Goal: Task Accomplishment & Management: Manage account settings

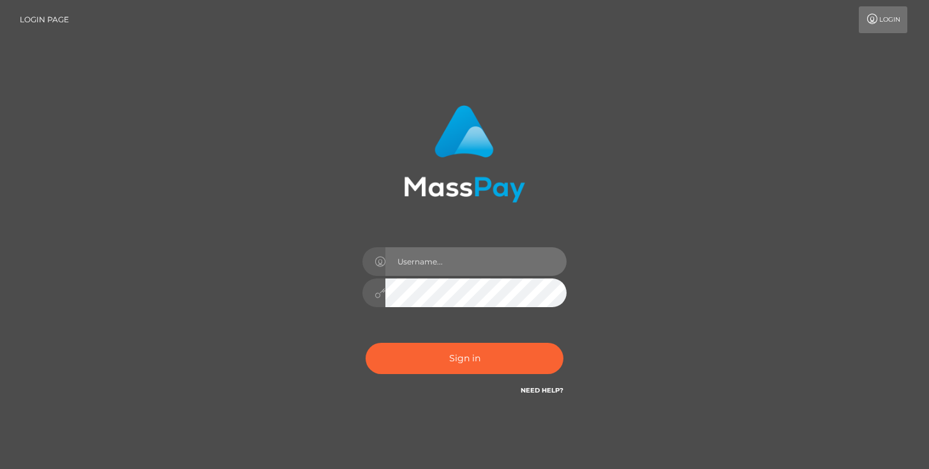
click at [517, 256] on input "text" at bounding box center [475, 261] width 181 height 29
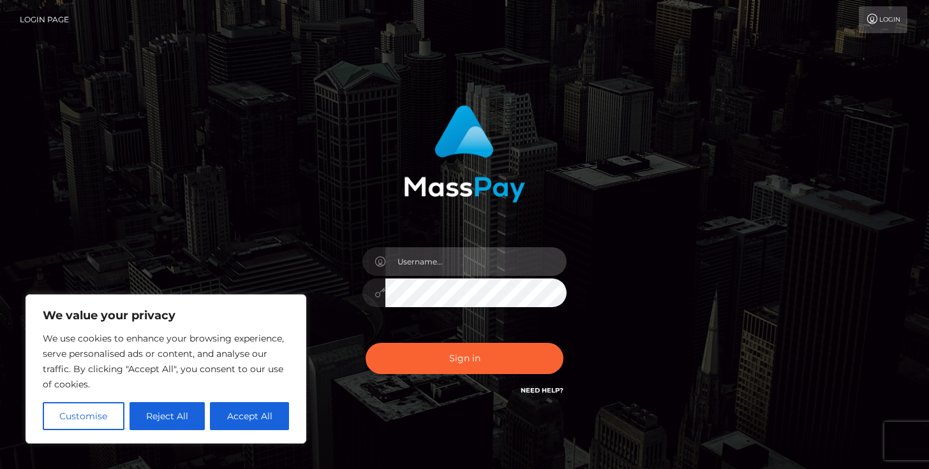
type input "leanmadeline@gmail.com"
click at [365, 343] on button "Sign in" at bounding box center [464, 358] width 198 height 31
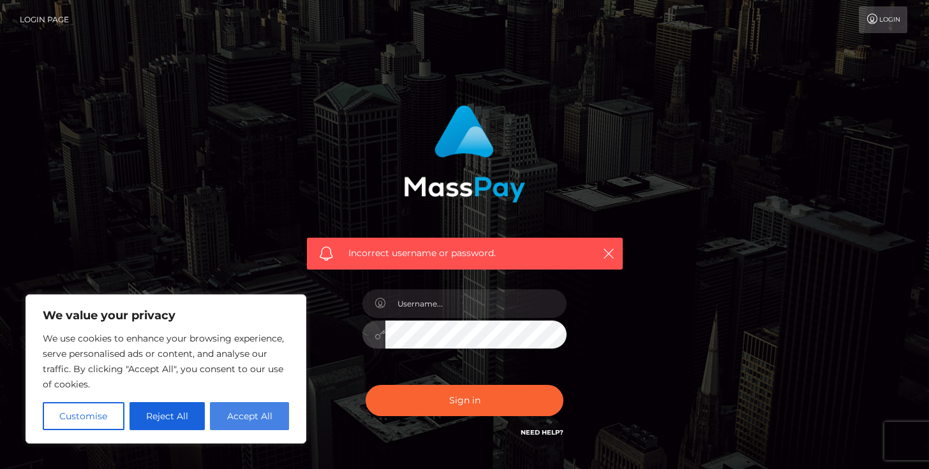
click at [263, 418] on button "Accept All" at bounding box center [249, 416] width 79 height 28
checkbox input "true"
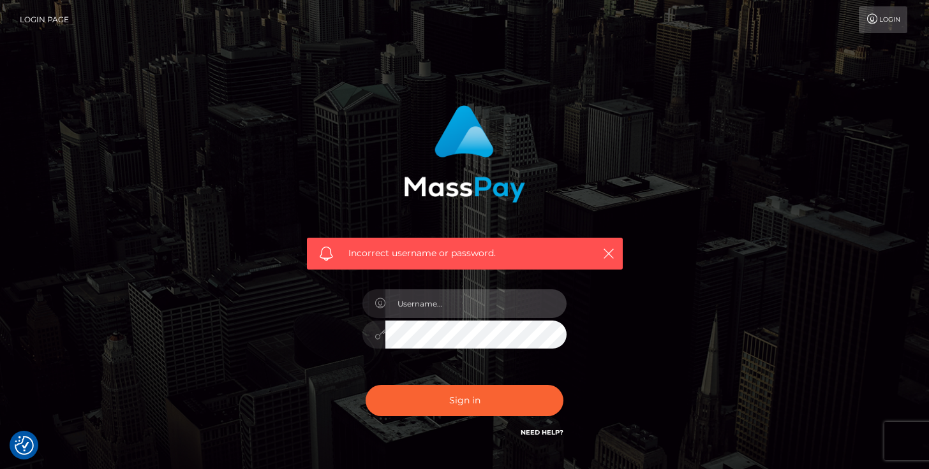
click at [405, 314] on input "text" at bounding box center [475, 304] width 181 height 29
type input "[EMAIL_ADDRESS][DOMAIN_NAME]"
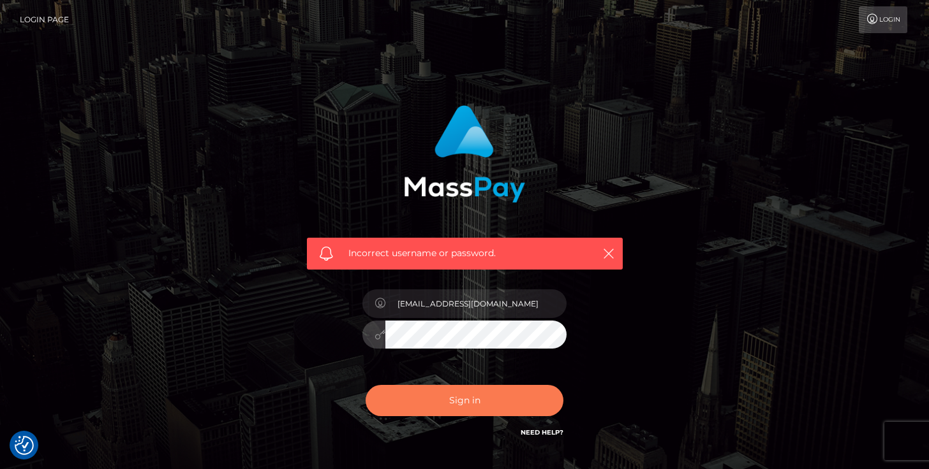
click at [459, 394] on button "Sign in" at bounding box center [464, 400] width 198 height 31
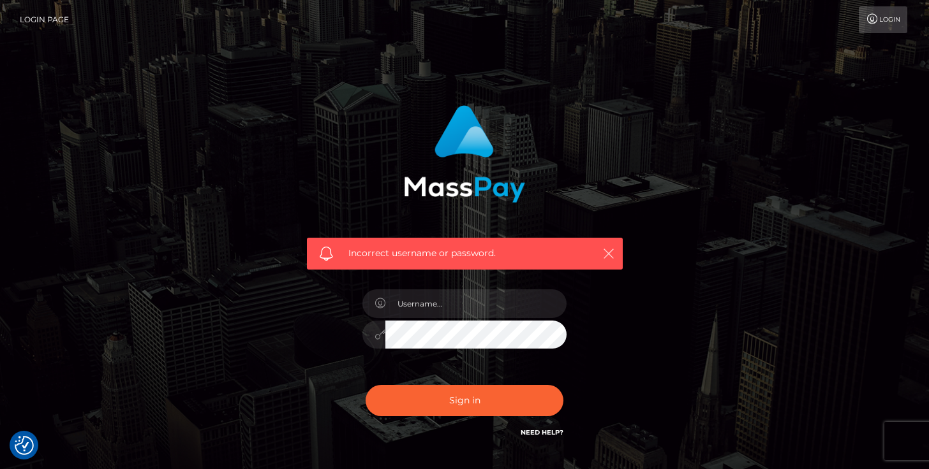
click at [608, 256] on icon "button" at bounding box center [608, 253] width 13 height 13
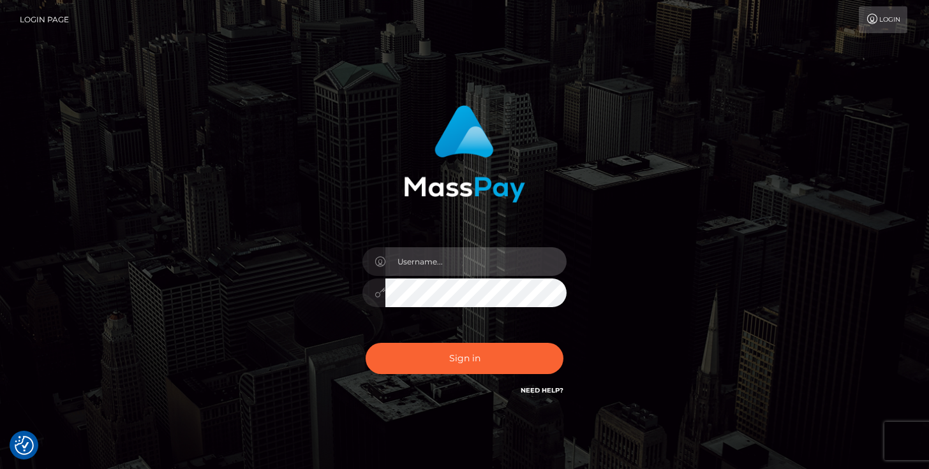
click at [470, 258] on input "text" at bounding box center [475, 261] width 181 height 29
type input "[EMAIL_ADDRESS][DOMAIN_NAME]"
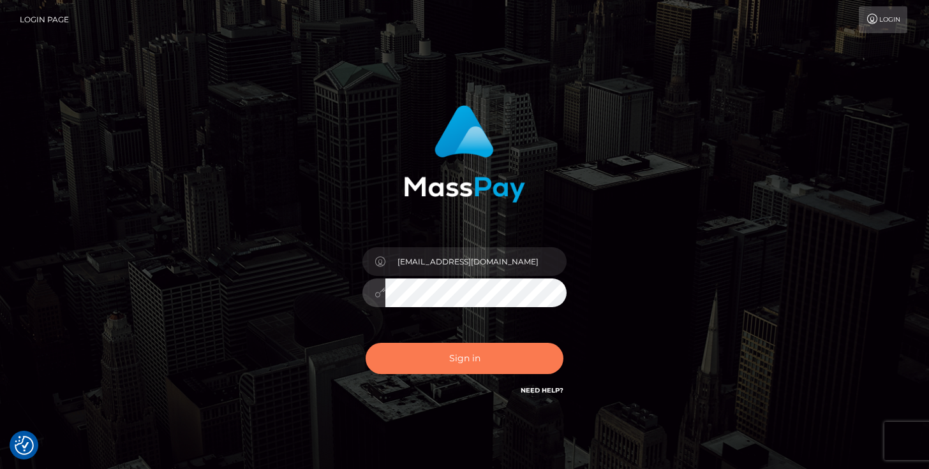
click at [455, 368] on button "Sign in" at bounding box center [464, 358] width 198 height 31
